Goal: Task Accomplishment & Management: Manage account settings

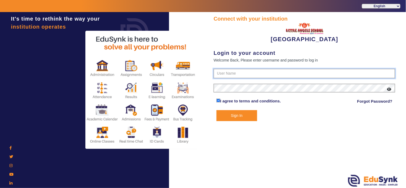
type input "8536974880"
click at [244, 116] on button "Sign In" at bounding box center [237, 115] width 41 height 11
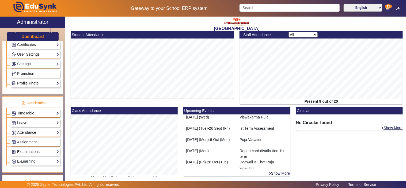
scroll to position [248, 0]
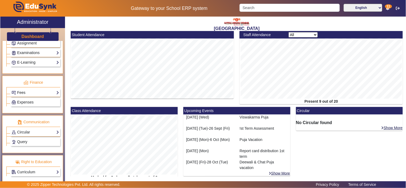
click at [34, 96] on link "Fees" at bounding box center [36, 93] width 48 height 6
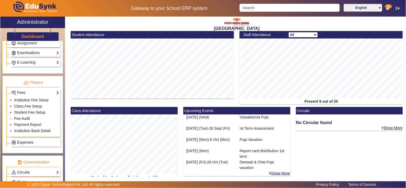
click at [27, 121] on link "Fee Audit" at bounding box center [22, 118] width 16 height 4
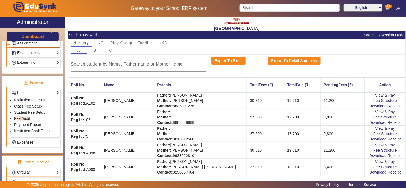
click at [28, 126] on link "Payment Report" at bounding box center [27, 125] width 27 height 4
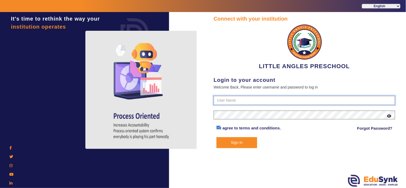
type input "9764614644"
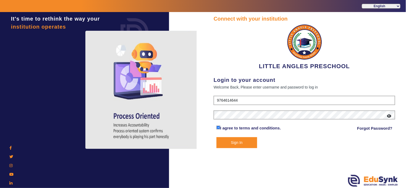
click at [233, 139] on button "Sign In" at bounding box center [237, 142] width 41 height 11
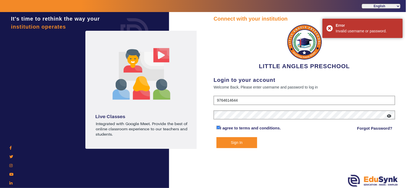
click at [389, 115] on icon at bounding box center [389, 116] width 4 height 4
click at [211, 116] on div "Connect with your institution LITTLE ANGLES PRESCHOOL Login to your account Wel…" at bounding box center [304, 100] width 203 height 177
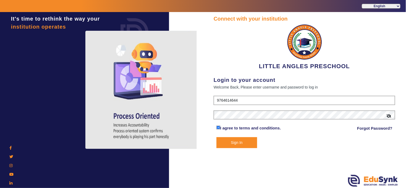
click at [235, 141] on button "Sign In" at bounding box center [237, 142] width 41 height 11
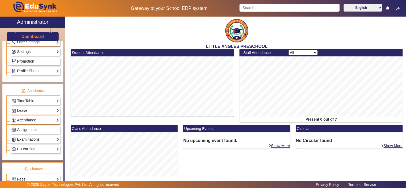
scroll to position [198, 0]
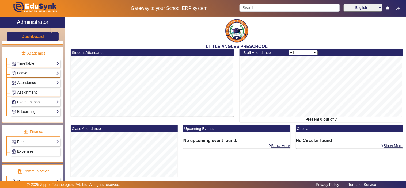
click at [22, 142] on link "Fees" at bounding box center [36, 142] width 48 height 6
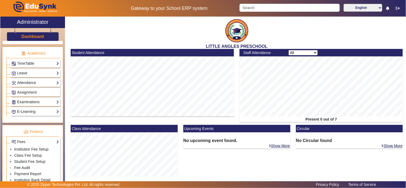
click at [26, 170] on link "Fee Audit" at bounding box center [22, 168] width 16 height 4
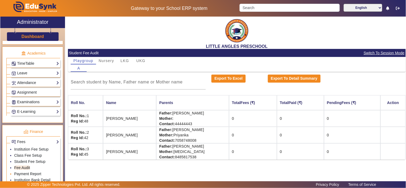
click at [37, 174] on link "Payment Report" at bounding box center [27, 174] width 27 height 4
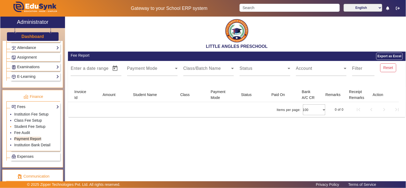
scroll to position [248, 0]
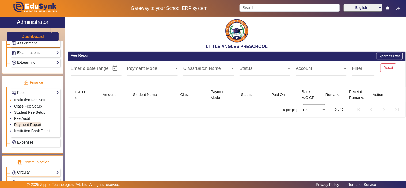
click at [34, 99] on li "Institution Fee Setup" at bounding box center [36, 100] width 45 height 6
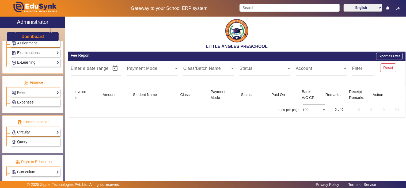
click at [36, 96] on link "Fees" at bounding box center [36, 93] width 48 height 6
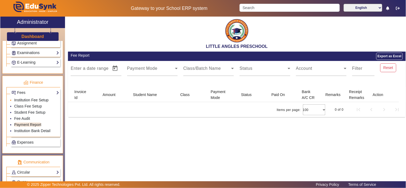
click at [33, 101] on link "Institution Fee Setup" at bounding box center [31, 100] width 34 height 4
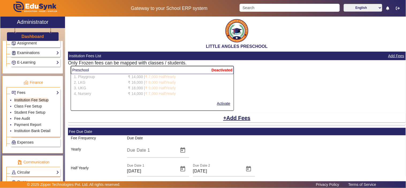
scroll to position [50, 0]
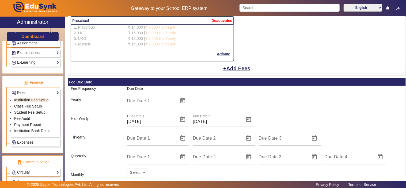
click at [40, 108] on link "Class Fee Setup" at bounding box center [28, 106] width 28 height 4
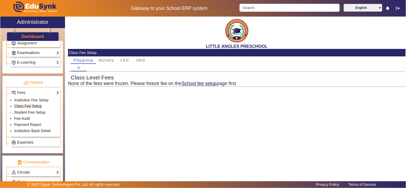
click at [32, 114] on link "Student Fee Setup" at bounding box center [29, 112] width 31 height 4
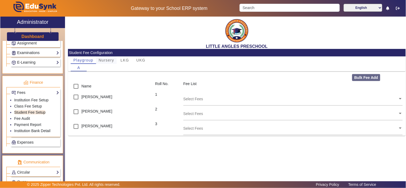
click at [111, 62] on span "Nursery" at bounding box center [107, 60] width 16 height 4
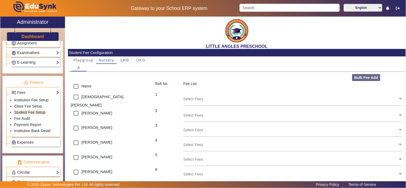
click at [124, 60] on span "LKG" at bounding box center [125, 60] width 9 height 4
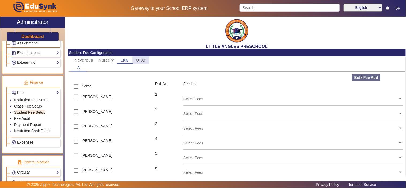
click at [144, 58] on span "UKG" at bounding box center [140, 60] width 9 height 4
click at [35, 100] on link "Institution Fee Setup" at bounding box center [31, 100] width 34 height 4
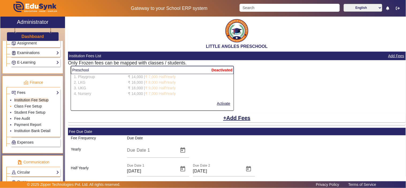
click at [36, 105] on li "Class Fee Setup" at bounding box center [36, 107] width 45 height 6
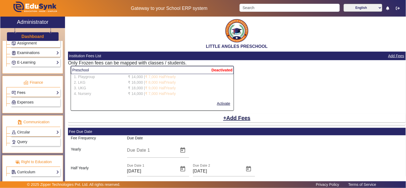
click at [40, 94] on link "Fees" at bounding box center [36, 93] width 48 height 6
